Goal: Task Accomplishment & Management: Manage account settings

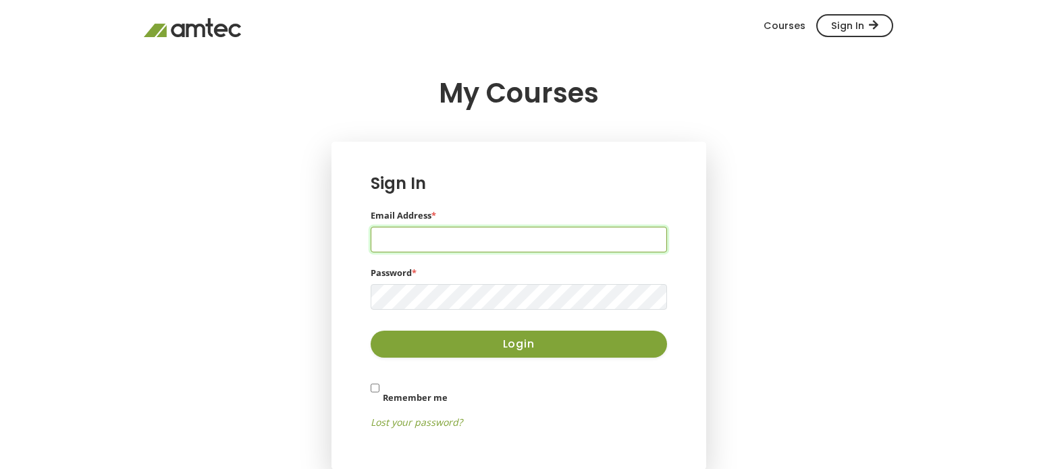
click at [448, 244] on input "Email Address *" at bounding box center [519, 240] width 296 height 26
type input "[EMAIL_ADDRESS][DOMAIN_NAME]"
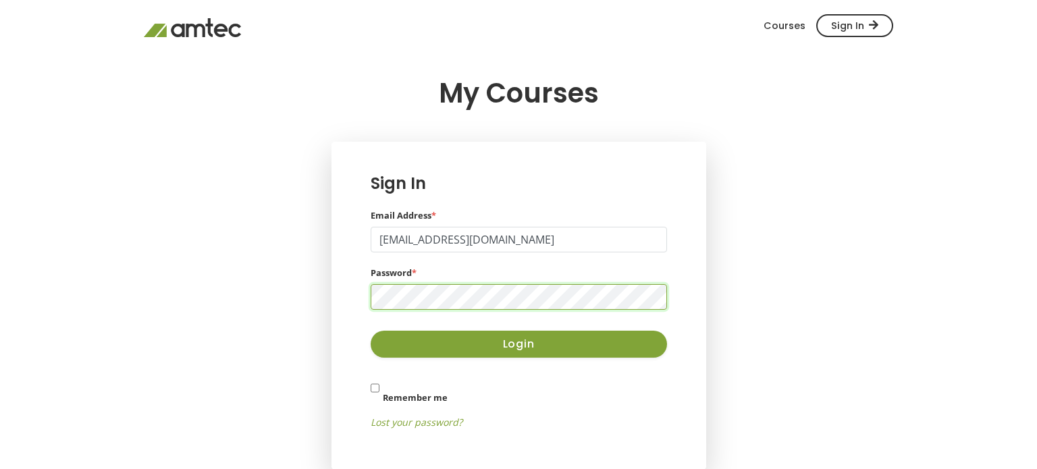
click at [371, 331] on button "Login" at bounding box center [519, 344] width 296 height 27
